Goal: Task Accomplishment & Management: Use online tool/utility

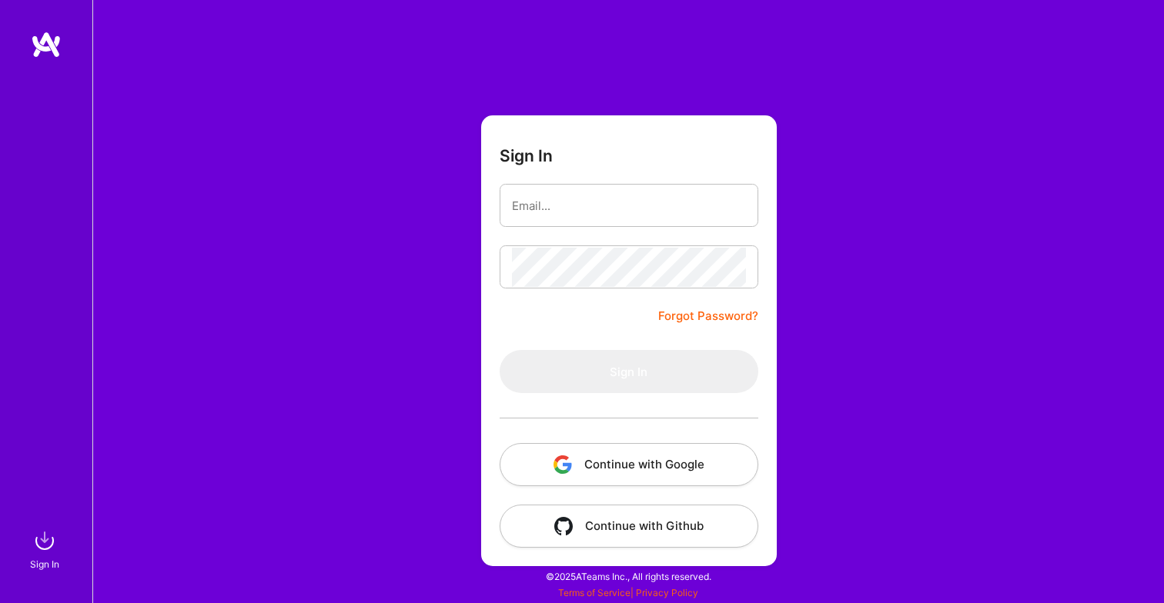
click at [0, 596] on com-1password-button at bounding box center [0, 596] width 0 height 0
type input "[EMAIL_ADDRESS][DOMAIN_NAME]"
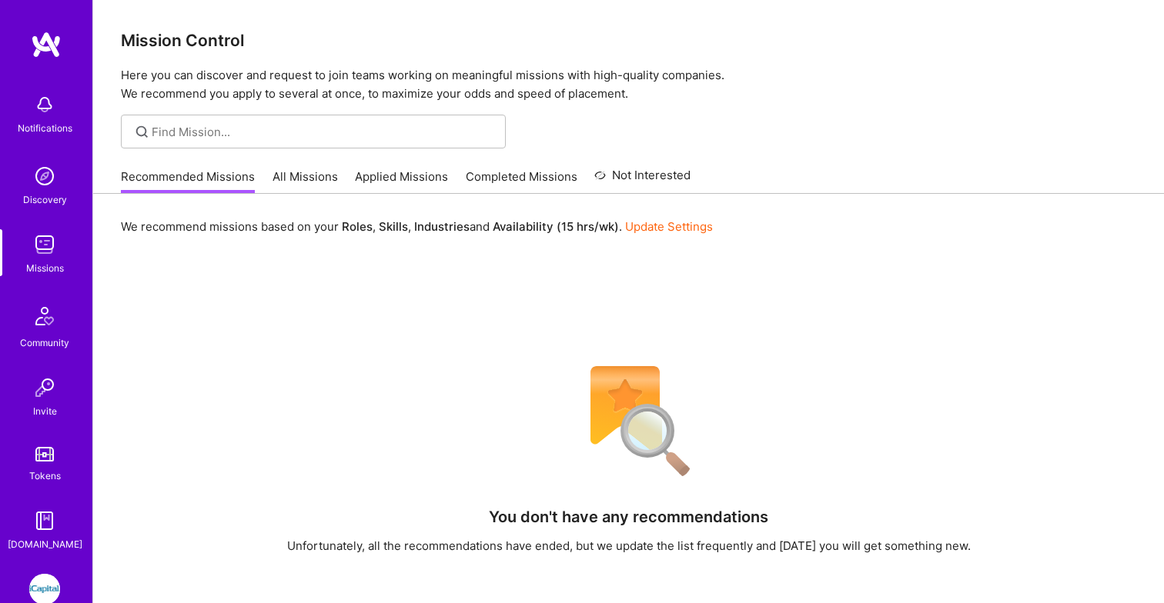
click at [313, 174] on link "All Missions" at bounding box center [304, 181] width 65 height 25
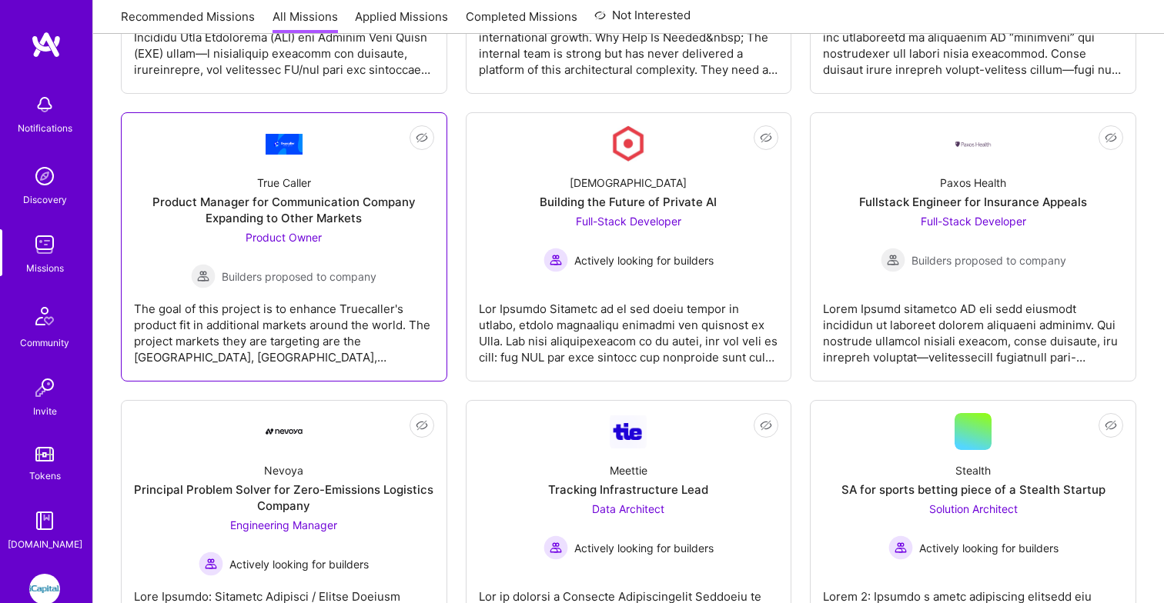
scroll to position [3040, 0]
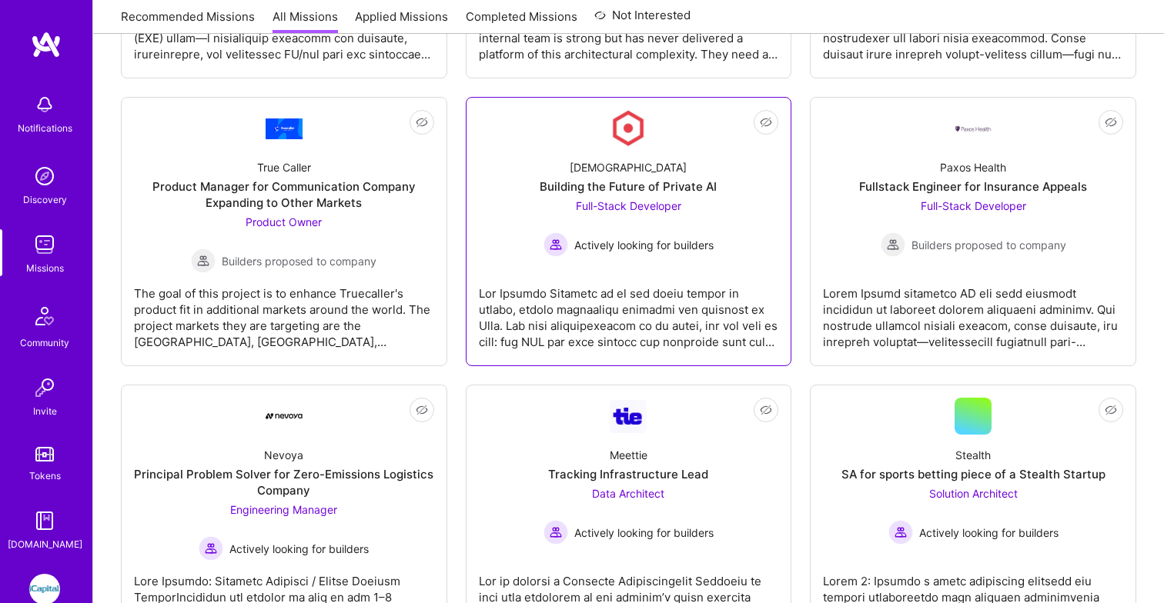
click at [583, 313] on div at bounding box center [629, 311] width 300 height 77
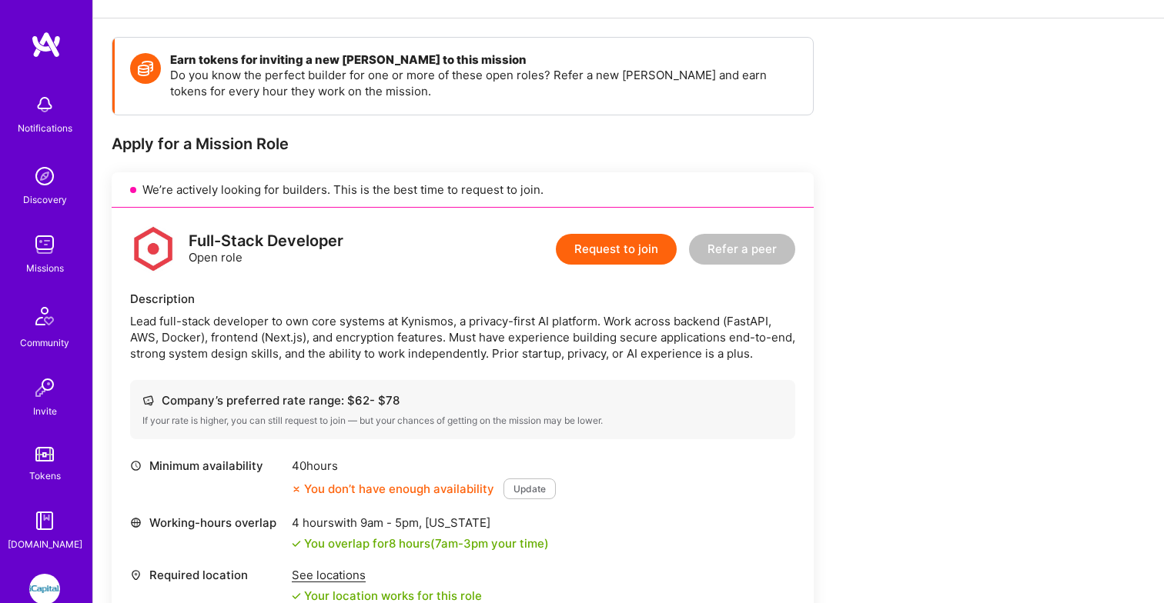
scroll to position [218, 0]
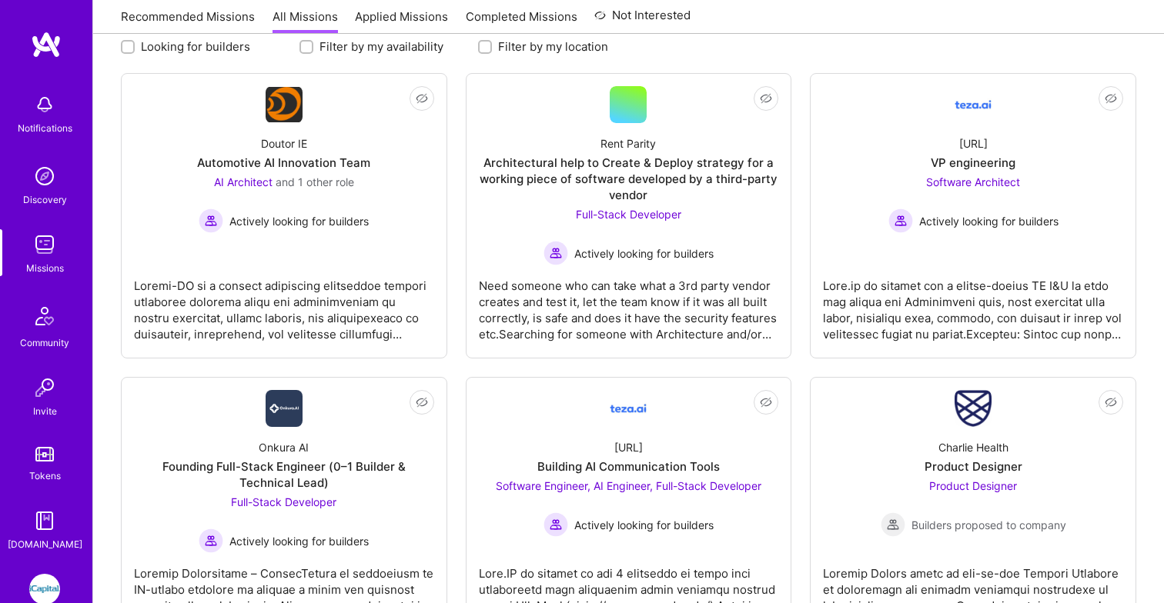
scroll to position [3040, 0]
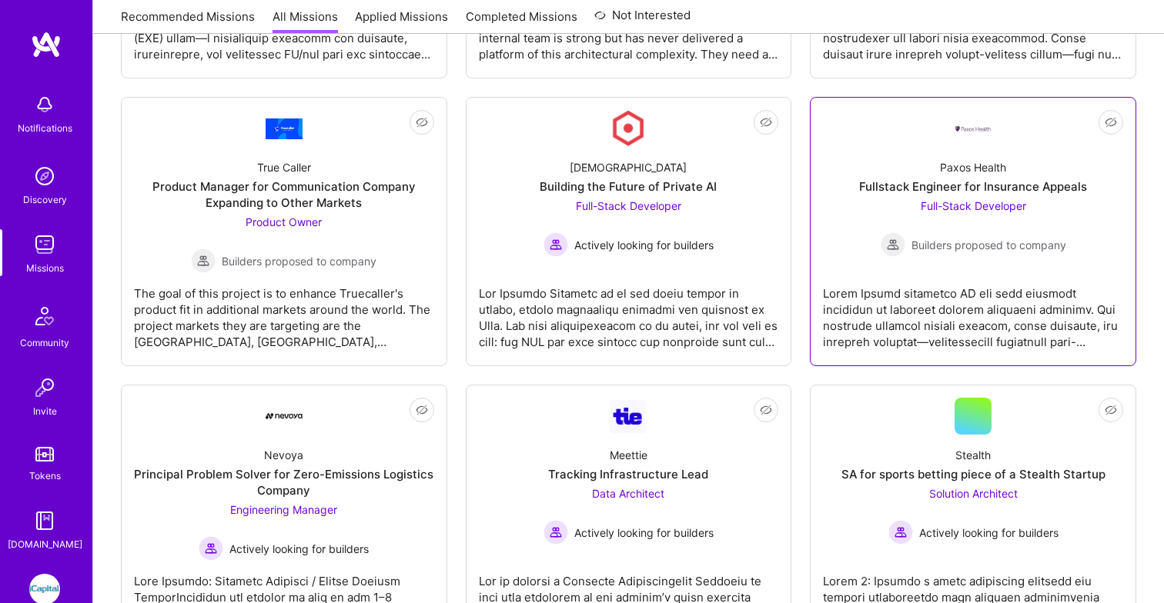
click at [938, 299] on div at bounding box center [973, 311] width 300 height 77
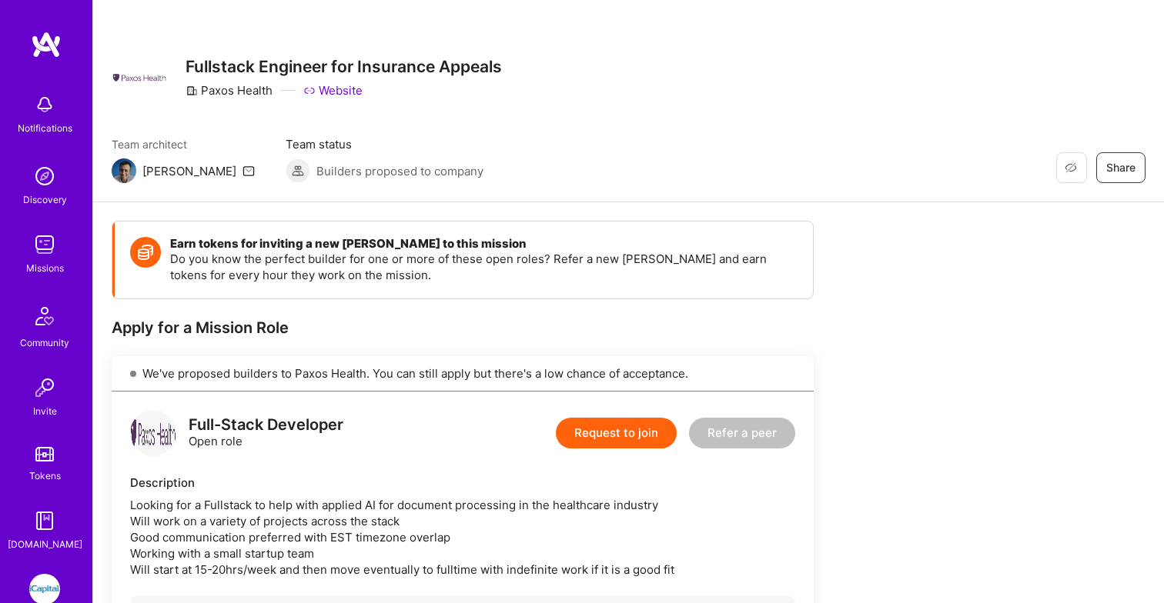
scroll to position [1, 0]
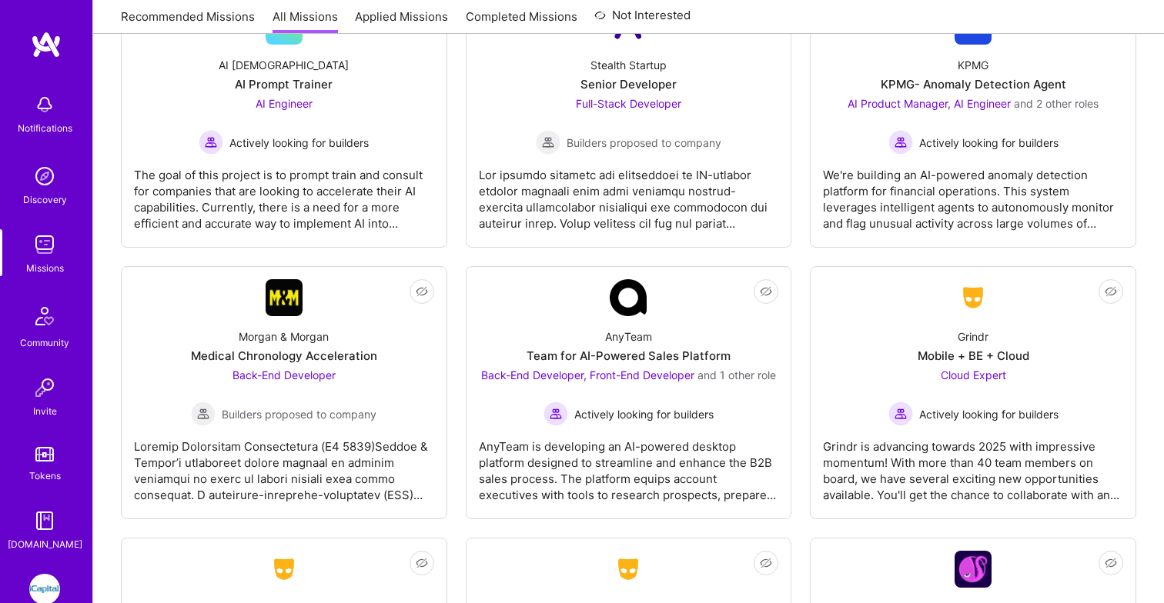
scroll to position [3991, 0]
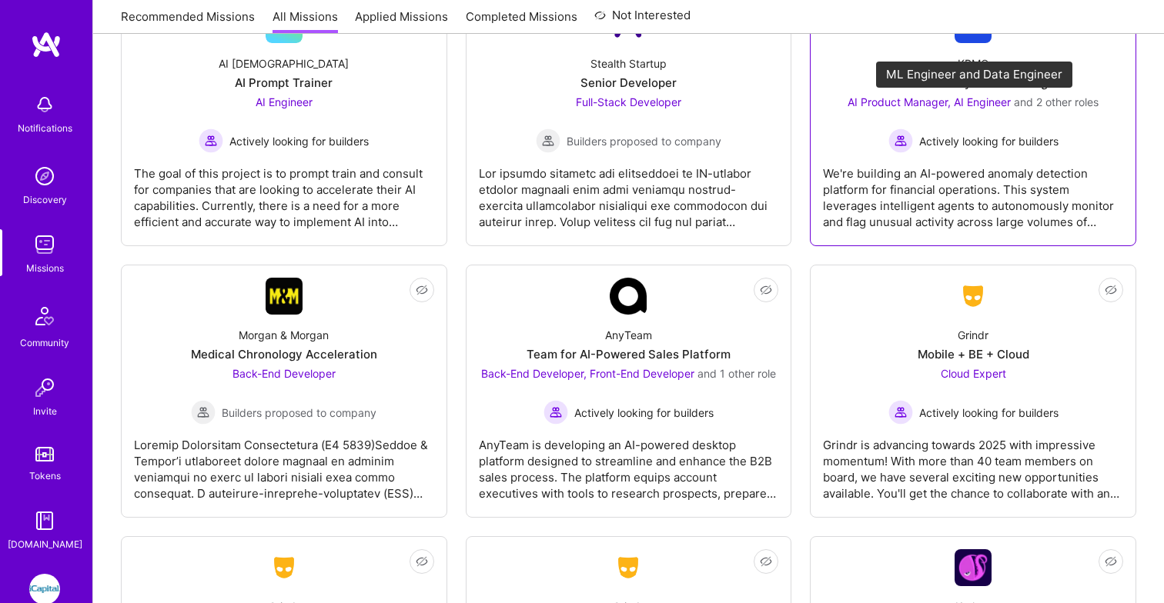
click at [1056, 102] on span "and 2 other roles" at bounding box center [1056, 101] width 85 height 13
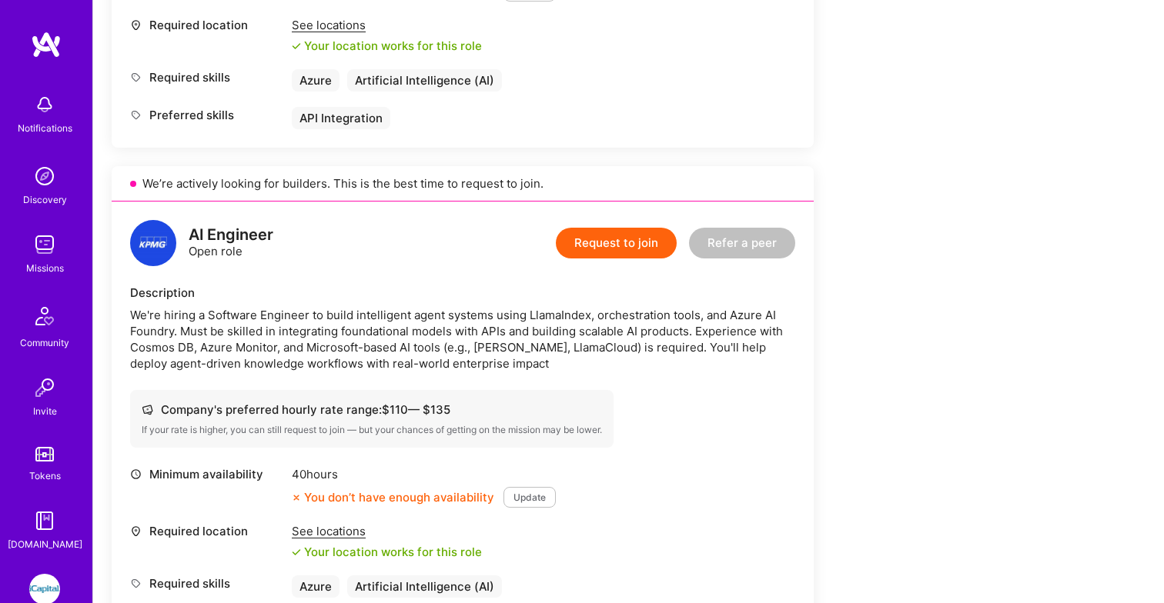
scroll to position [1838, 0]
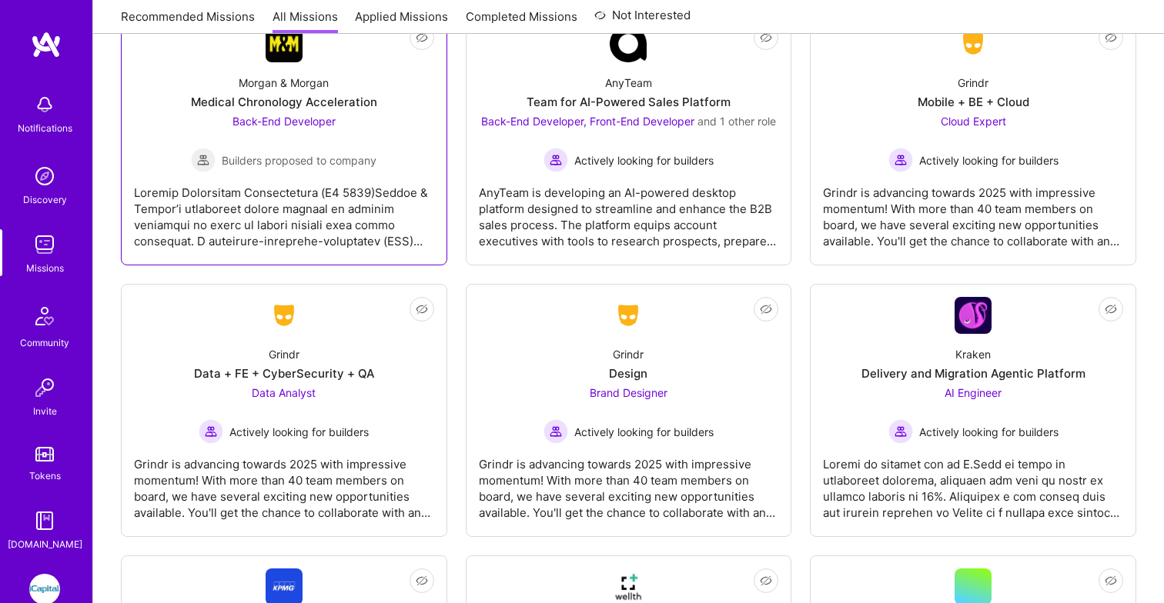
scroll to position [4225, 0]
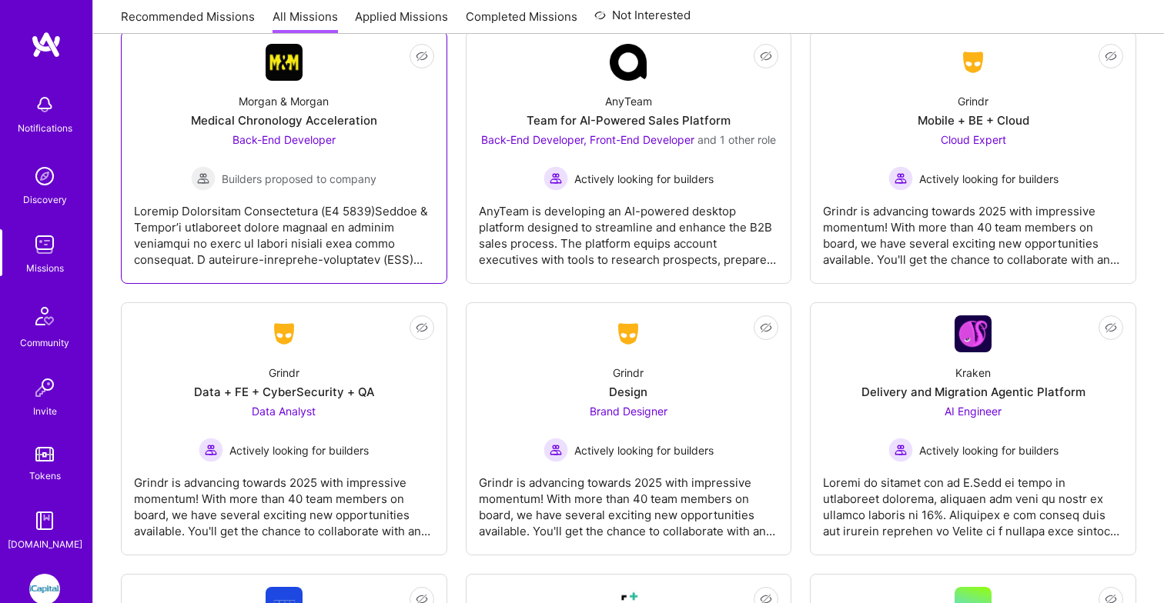
click at [336, 239] on div at bounding box center [284, 229] width 300 height 77
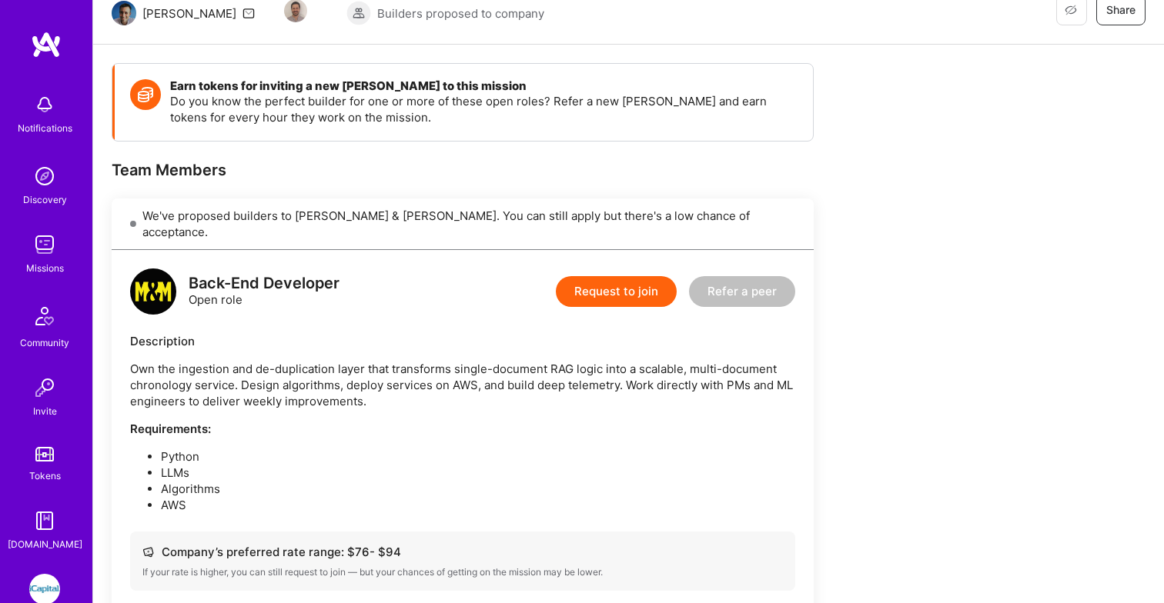
scroll to position [185, 0]
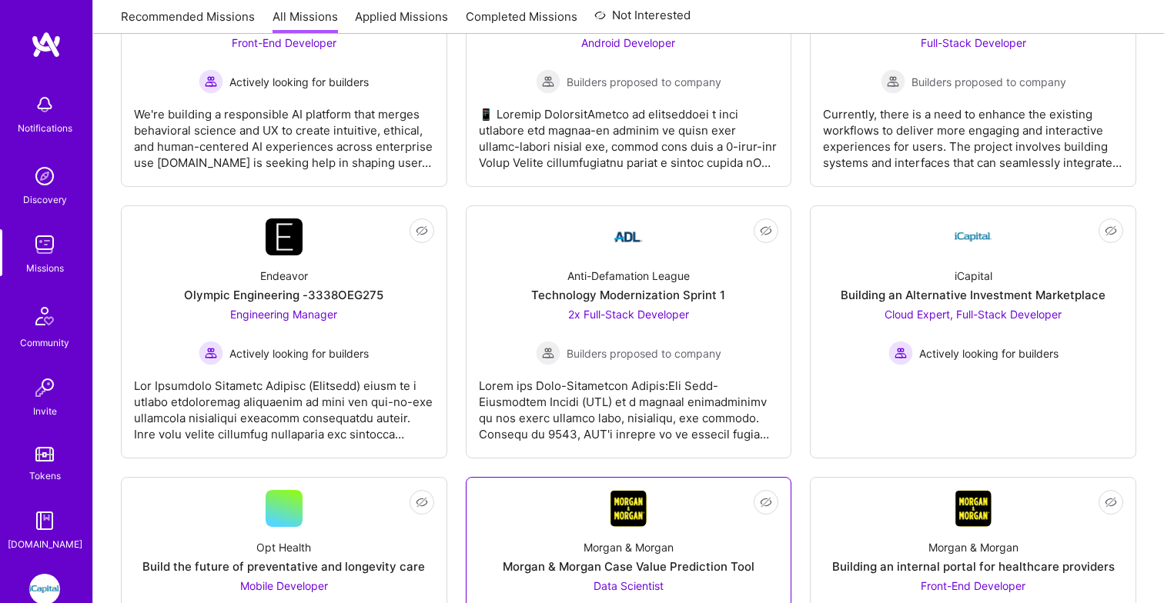
scroll to position [4875, 0]
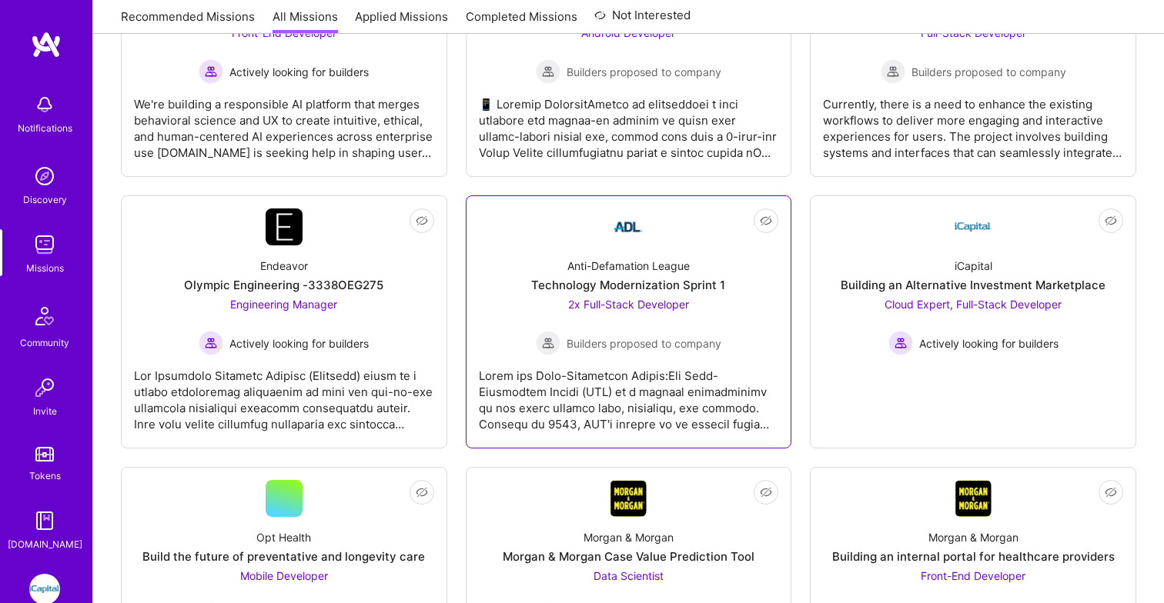
click at [600, 390] on div at bounding box center [629, 394] width 300 height 77
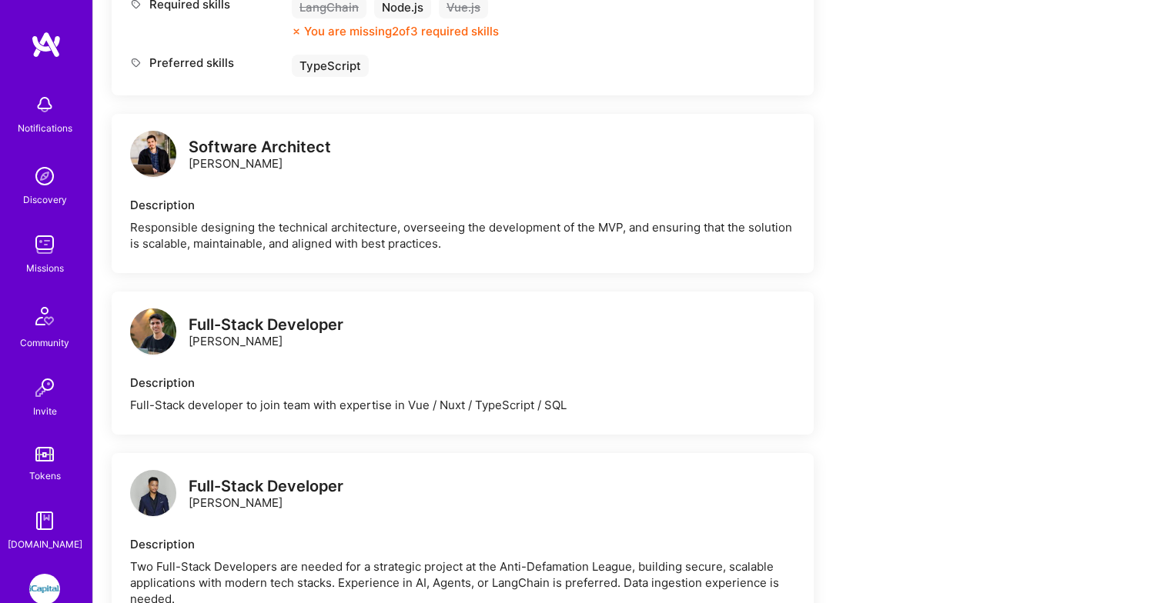
scroll to position [826, 0]
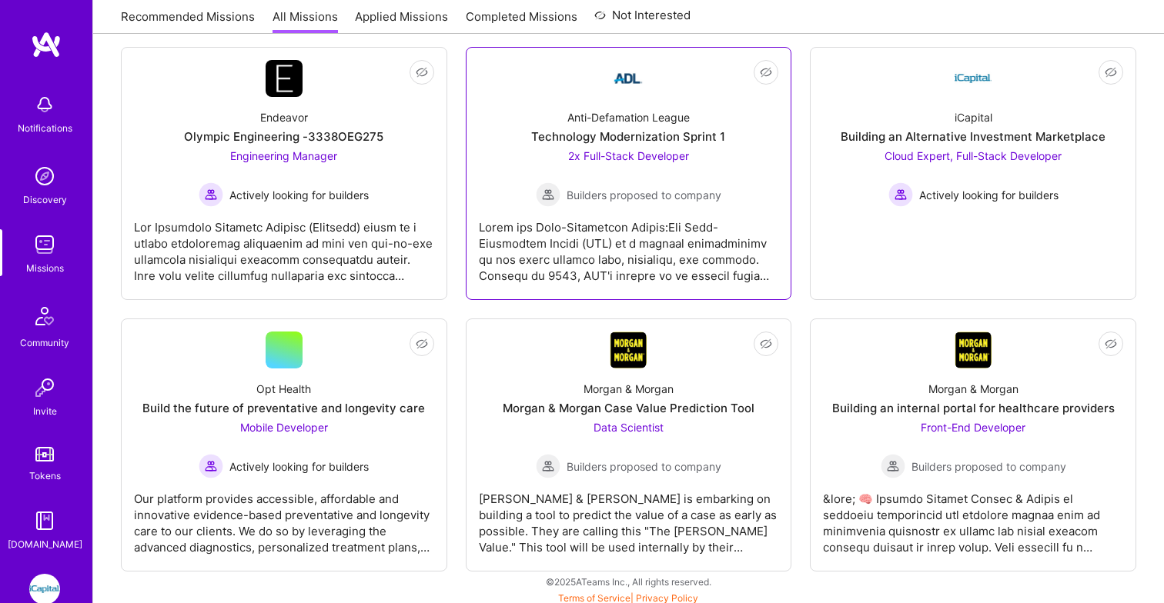
scroll to position [5029, 0]
